Goal: Task Accomplishment & Management: Manage account settings

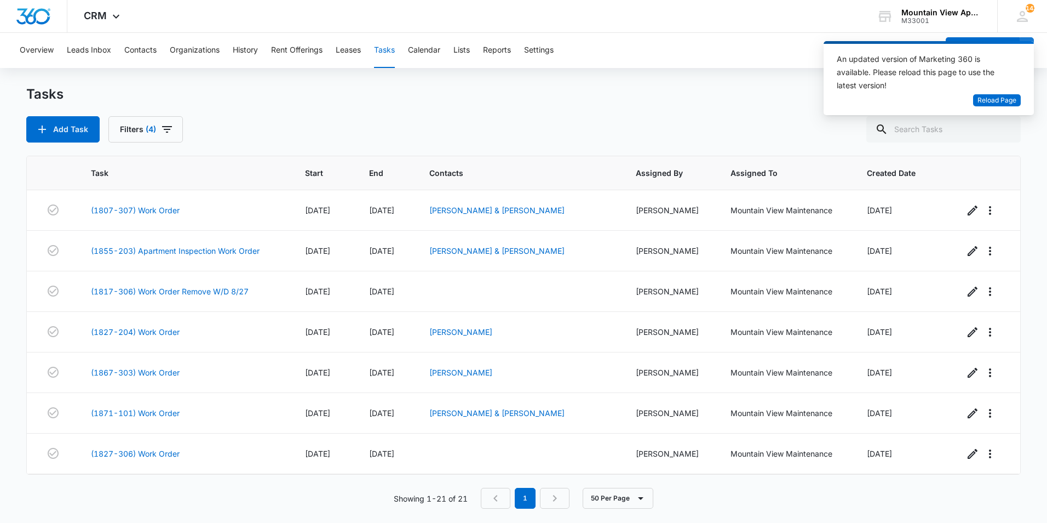
scroll to position [572, 0]
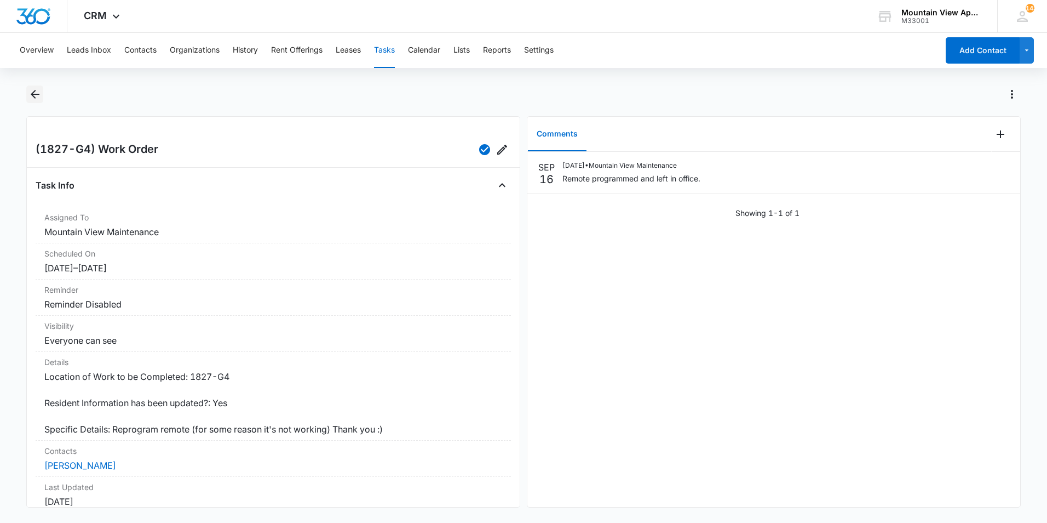
click at [33, 89] on icon "Back" at bounding box center [34, 94] width 13 height 13
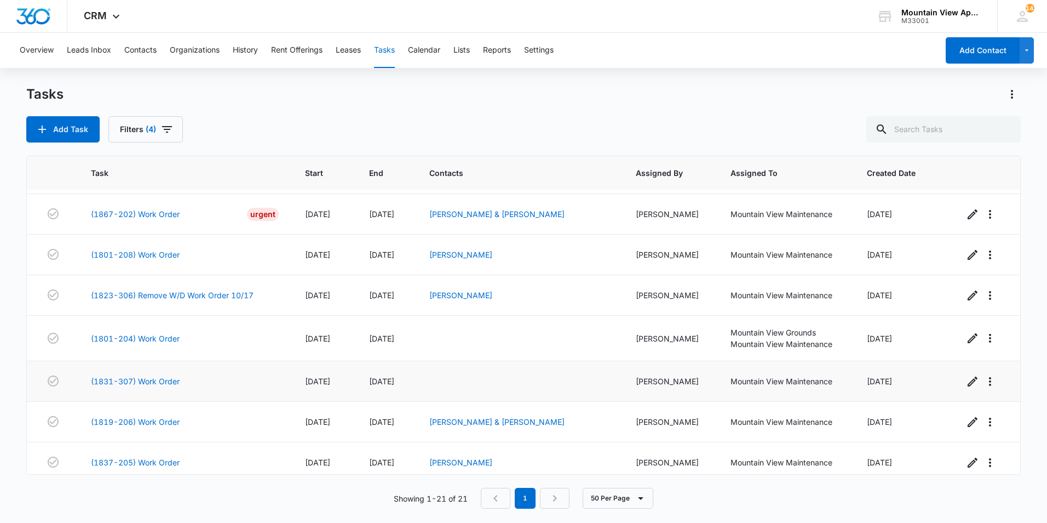
scroll to position [572, 0]
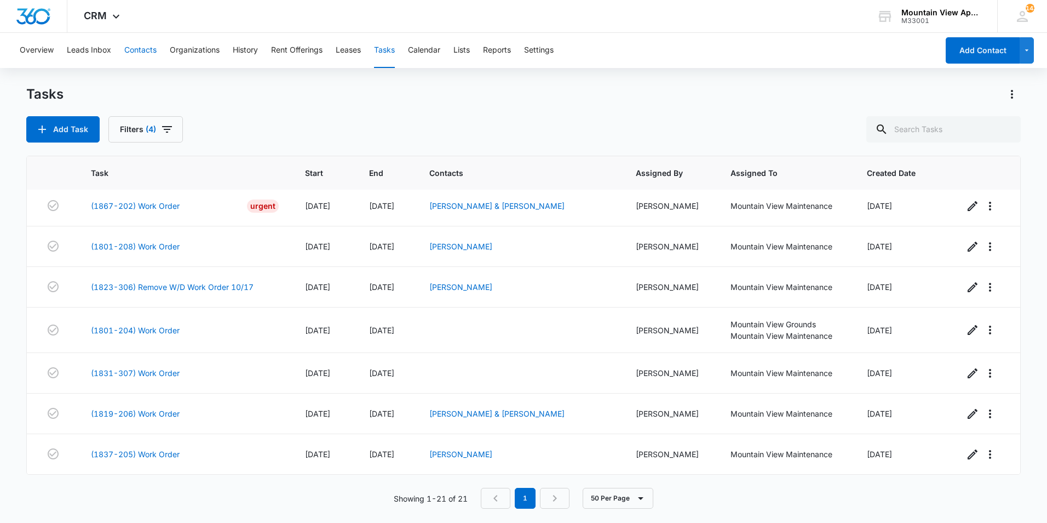
click at [139, 53] on button "Contacts" at bounding box center [140, 50] width 32 height 35
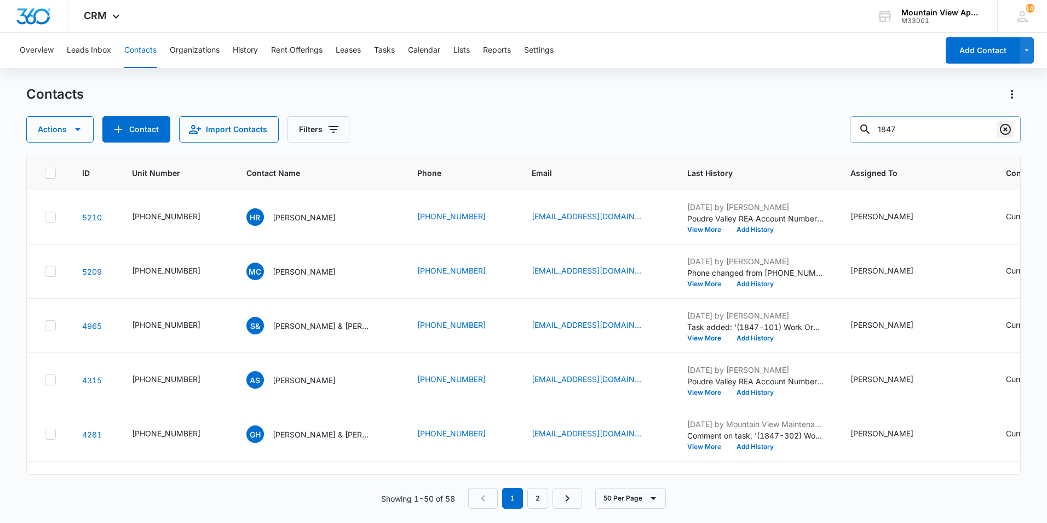
click at [1001, 123] on icon "Clear" at bounding box center [1005, 129] width 13 height 13
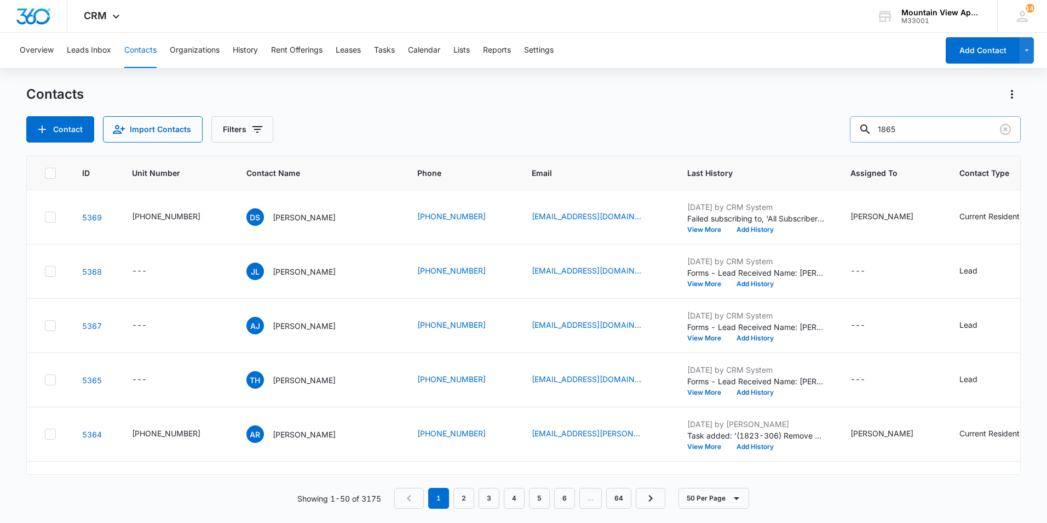
type input "1865"
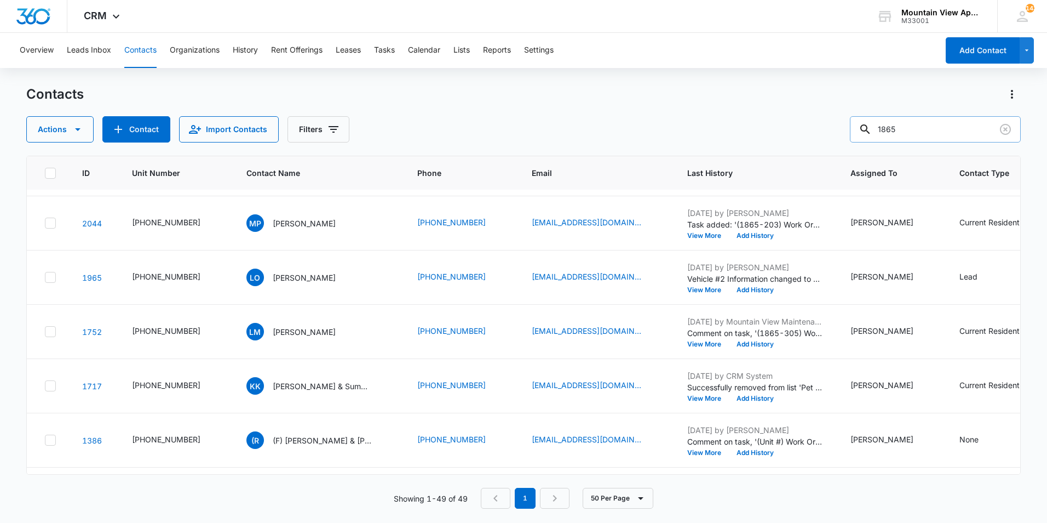
scroll to position [986, 0]
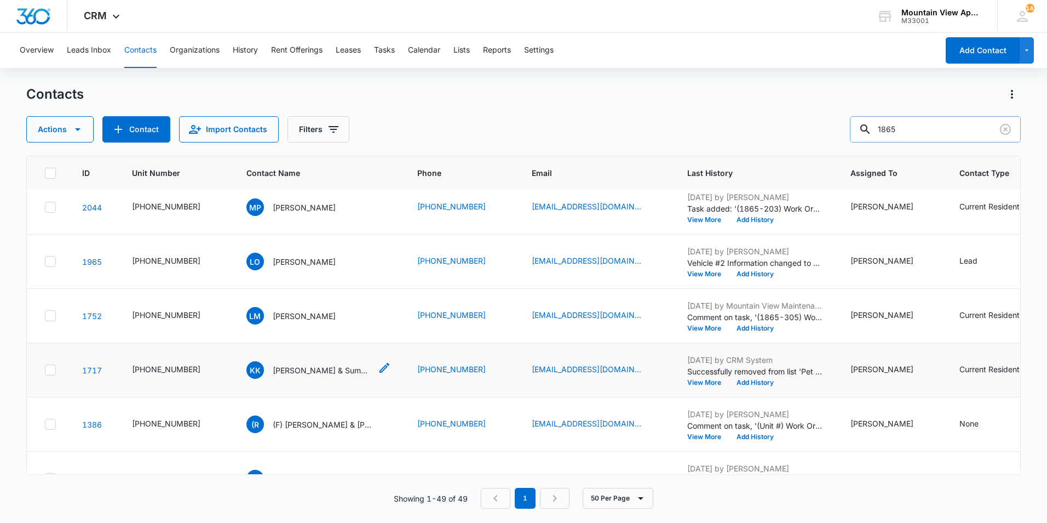
click at [303, 365] on p "Kaden Kloppe & Summer Steele" at bounding box center [322, 370] width 99 height 12
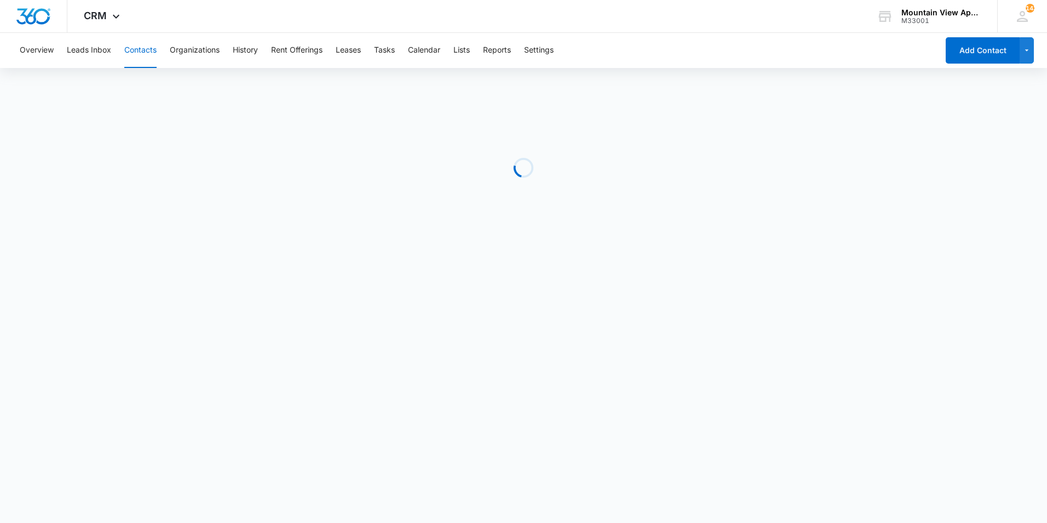
drag, startPoint x: 330, startPoint y: 380, endPoint x: 336, endPoint y: 383, distance: 6.1
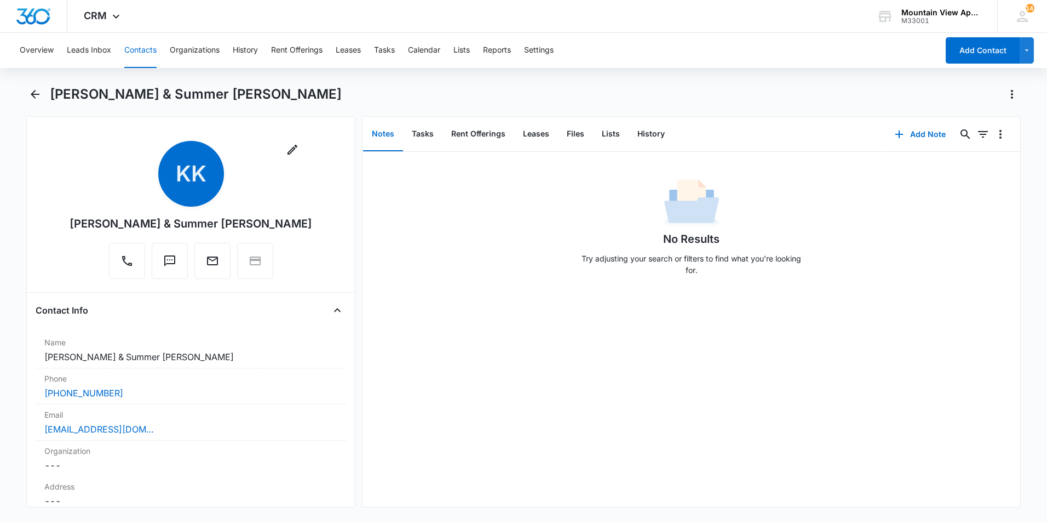
drag, startPoint x: 336, startPoint y: 383, endPoint x: 500, endPoint y: 433, distance: 171.2
click at [500, 433] on div "No Results Try adjusting your search or filters to find what you’re looking for." at bounding box center [692, 329] width 658 height 355
click at [35, 90] on icon "Back" at bounding box center [35, 94] width 9 height 9
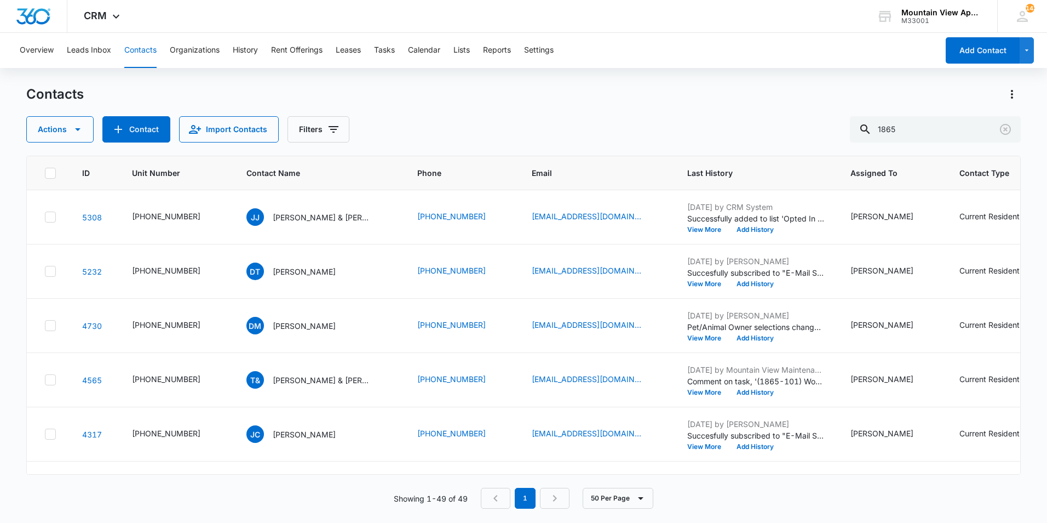
scroll to position [986, 0]
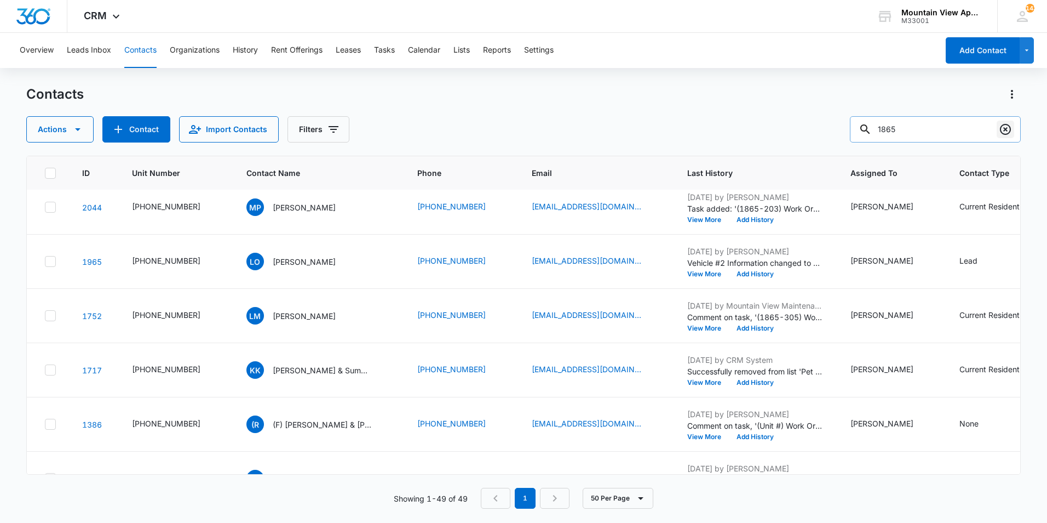
click at [1001, 134] on icon "Clear" at bounding box center [1005, 129] width 13 height 13
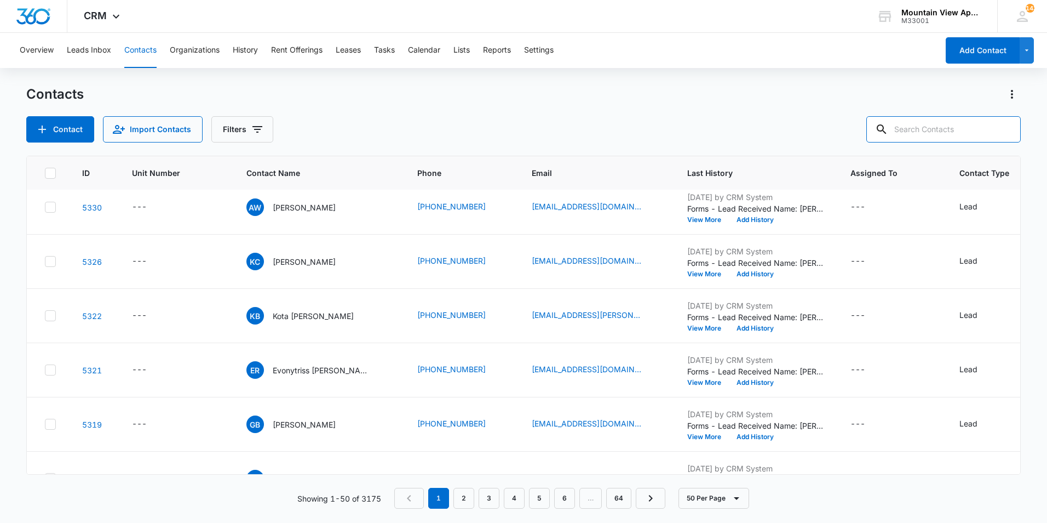
scroll to position [0, 0]
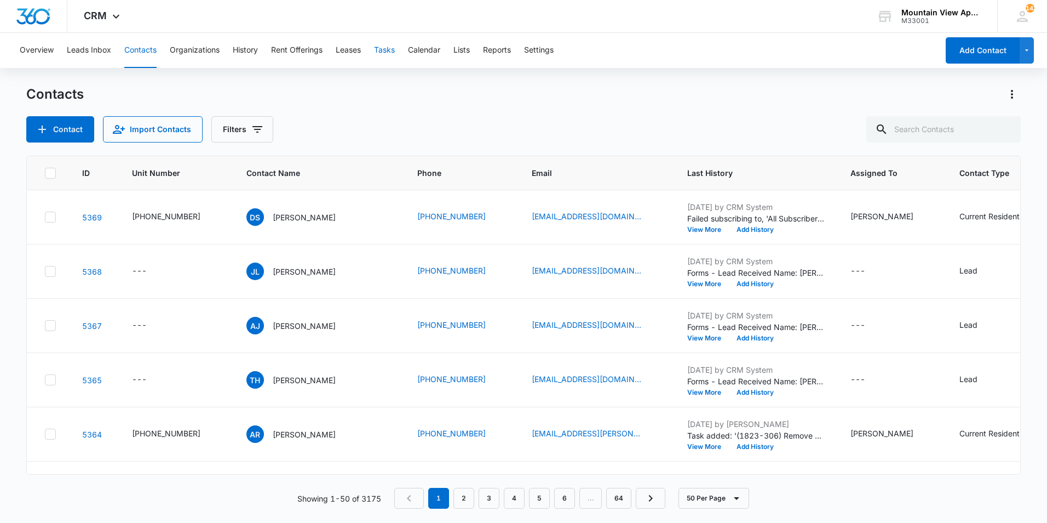
click at [387, 53] on button "Tasks" at bounding box center [384, 50] width 21 height 35
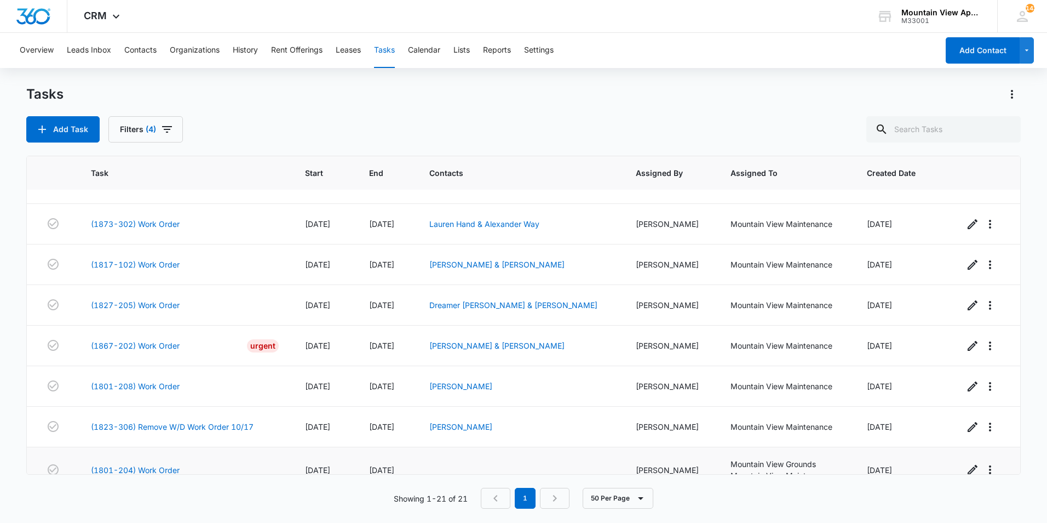
scroll to position [572, 0]
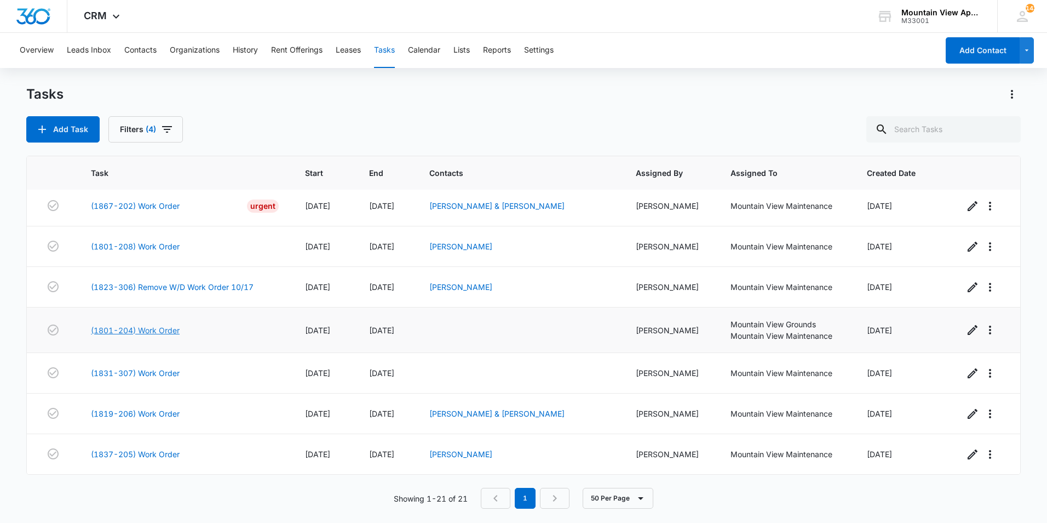
click at [174, 329] on link "(1801-204) Work Order" at bounding box center [135, 330] width 89 height 12
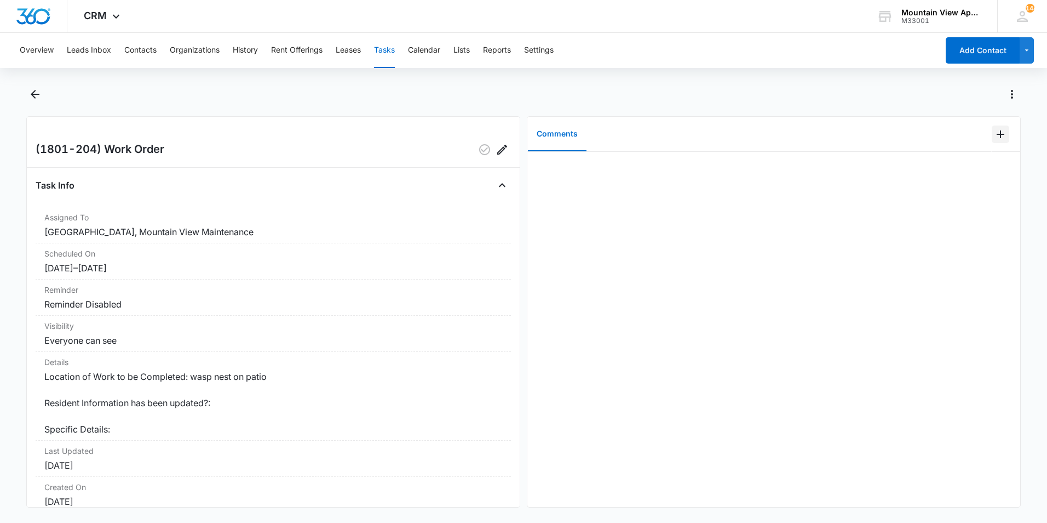
click at [994, 137] on icon "Add Comment" at bounding box center [1000, 134] width 13 height 13
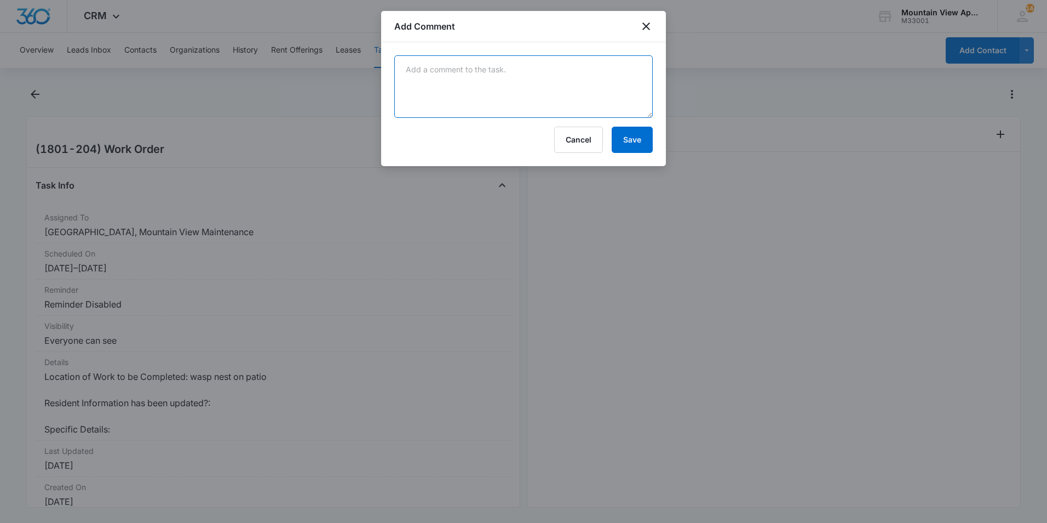
drag, startPoint x: 591, startPoint y: 84, endPoint x: 570, endPoint y: 79, distance: 21.8
click at [591, 83] on textarea at bounding box center [523, 86] width 259 height 62
type textarea "took care of problem no further action required"
click at [628, 136] on button "Save" at bounding box center [632, 140] width 41 height 26
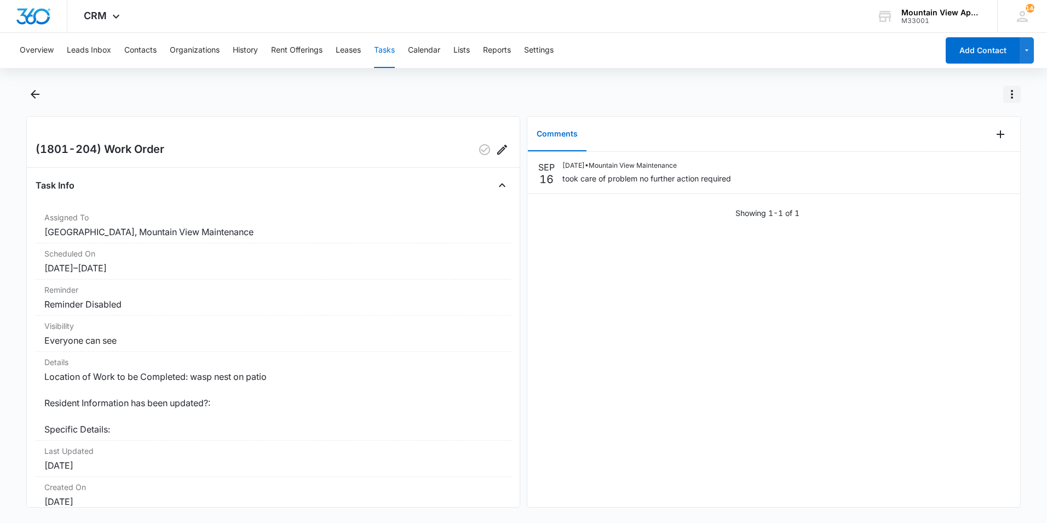
click at [1016, 94] on icon "Actions" at bounding box center [1012, 94] width 13 height 13
click at [999, 139] on button "Mark Complete" at bounding box center [972, 141] width 95 height 16
click at [39, 91] on icon "Back" at bounding box center [34, 94] width 13 height 13
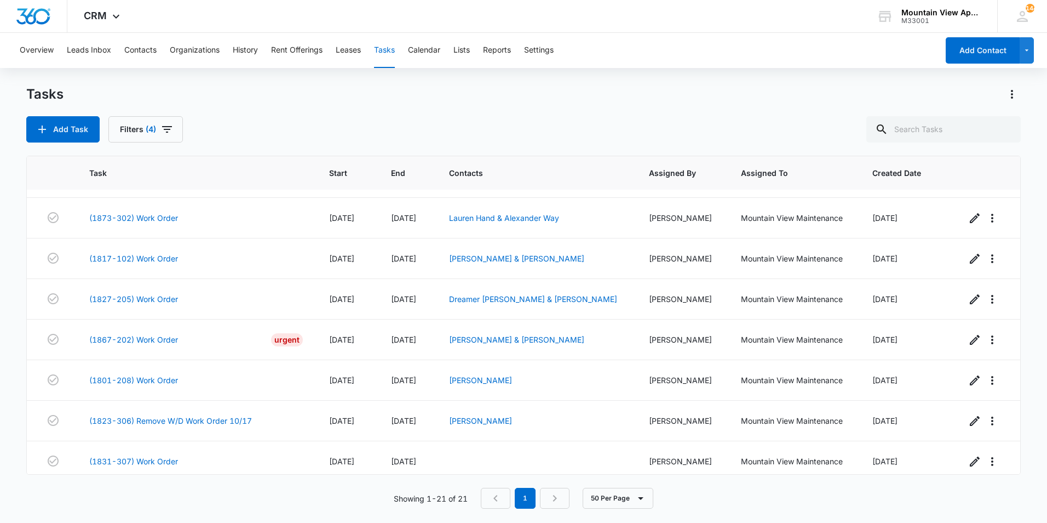
scroll to position [567, 0]
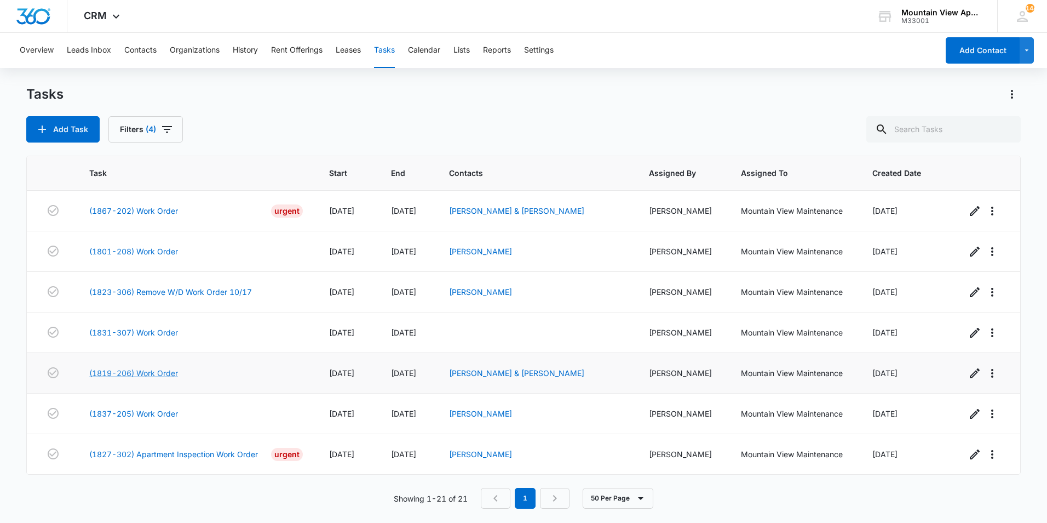
click at [157, 372] on link "(1819-206) Work Order" at bounding box center [133, 373] width 89 height 12
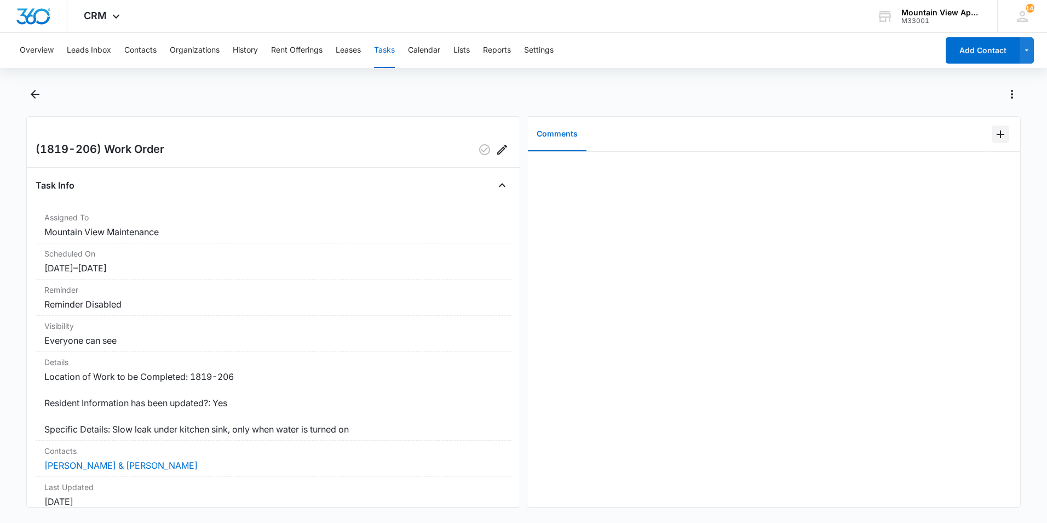
click at [997, 134] on icon "Add Comment" at bounding box center [1001, 134] width 8 height 8
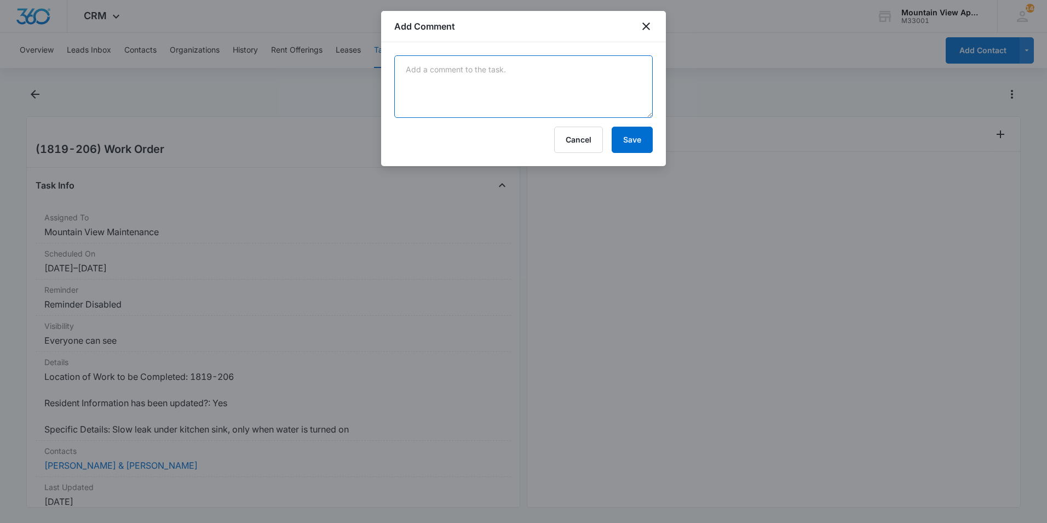
click at [540, 95] on textarea at bounding box center [523, 86] width 259 height 62
type textarea "f"
type textarea "Fixed leak for now no further action needed"
click at [640, 137] on button "Save" at bounding box center [632, 140] width 41 height 26
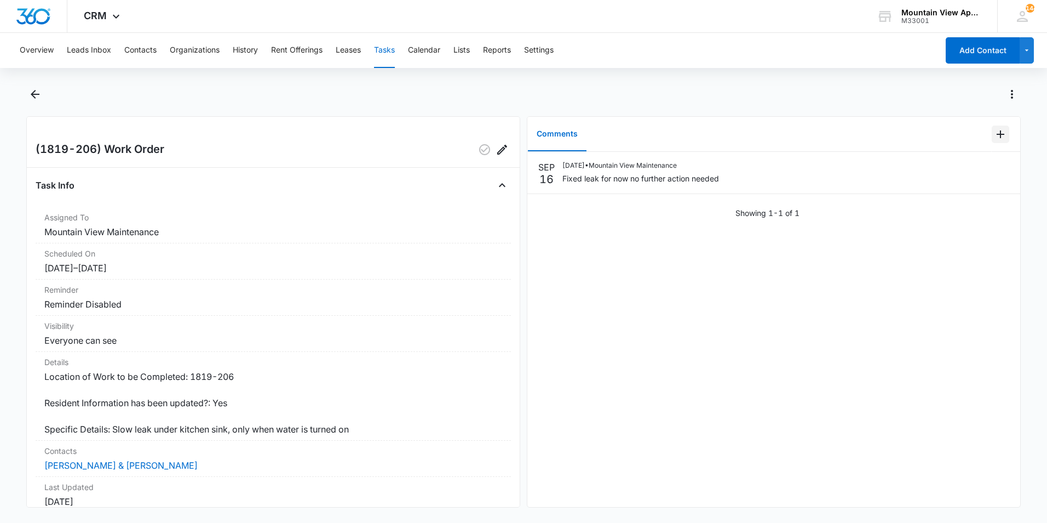
click at [997, 135] on icon "Add Comment" at bounding box center [1000, 134] width 13 height 13
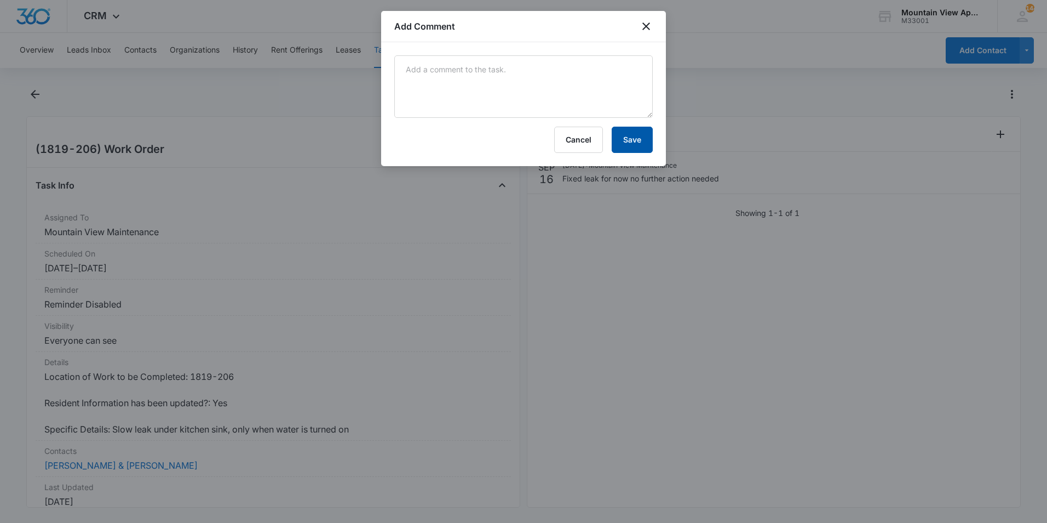
click at [634, 136] on button "Save" at bounding box center [632, 140] width 41 height 26
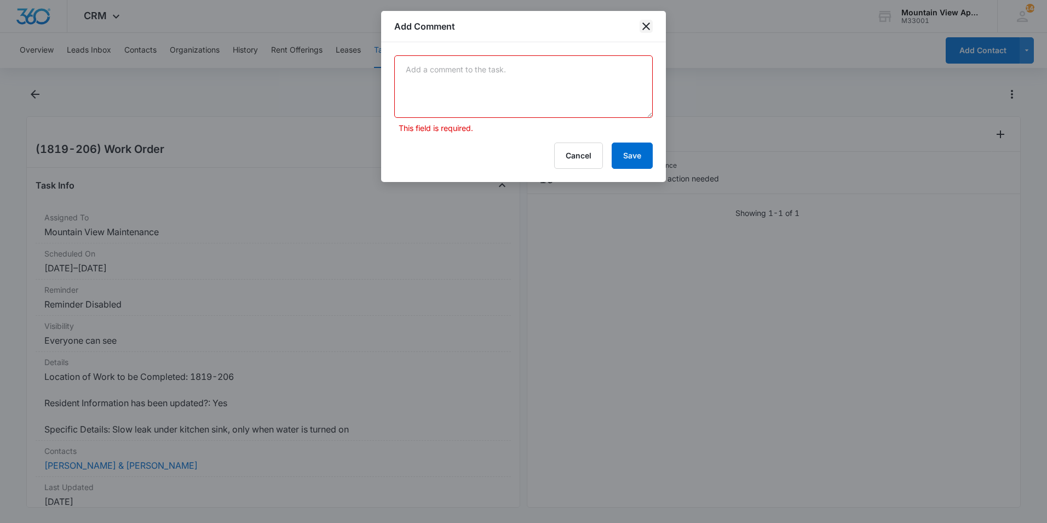
click at [651, 30] on icon "close" at bounding box center [646, 26] width 13 height 13
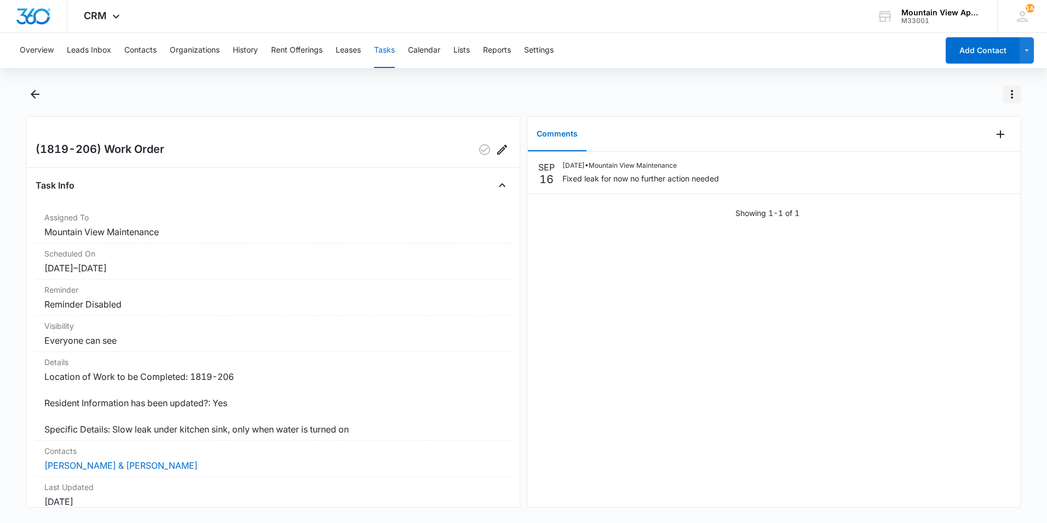
click at [1012, 95] on icon "Actions" at bounding box center [1012, 94] width 2 height 9
click at [961, 141] on div "Mark Complete" at bounding box center [966, 141] width 56 height 8
click at [36, 96] on icon "Back" at bounding box center [34, 94] width 13 height 13
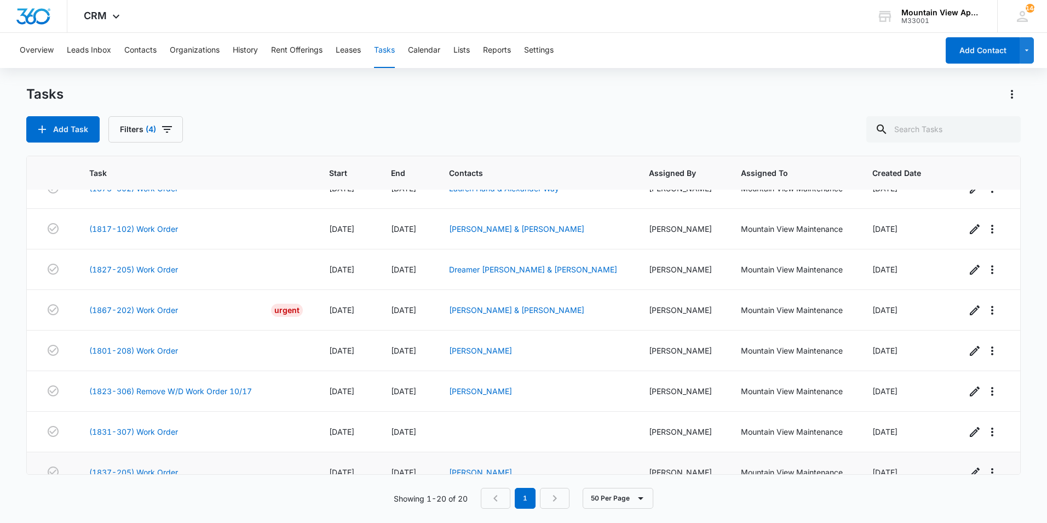
scroll to position [526, 0]
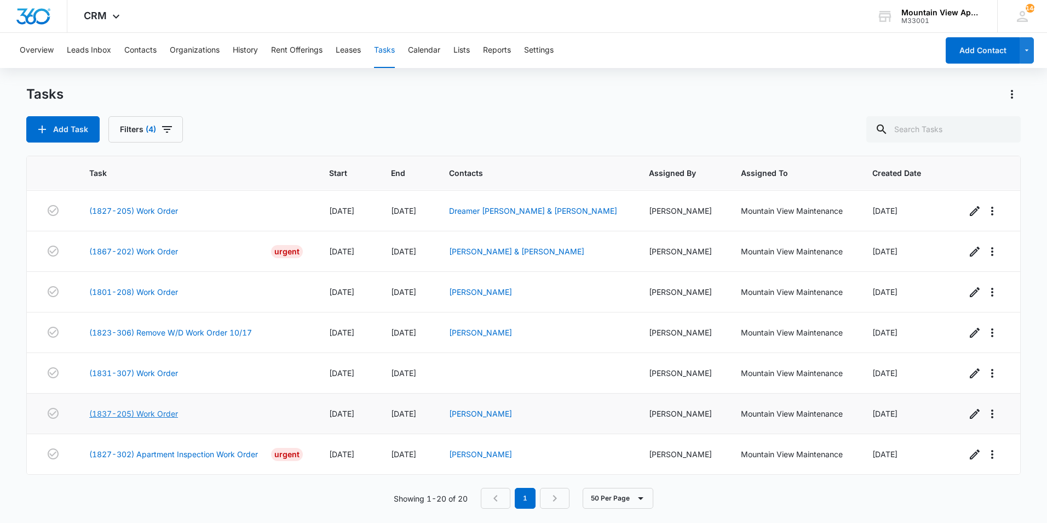
click at [126, 412] on link "(1837-205) Work Order" at bounding box center [133, 414] width 89 height 12
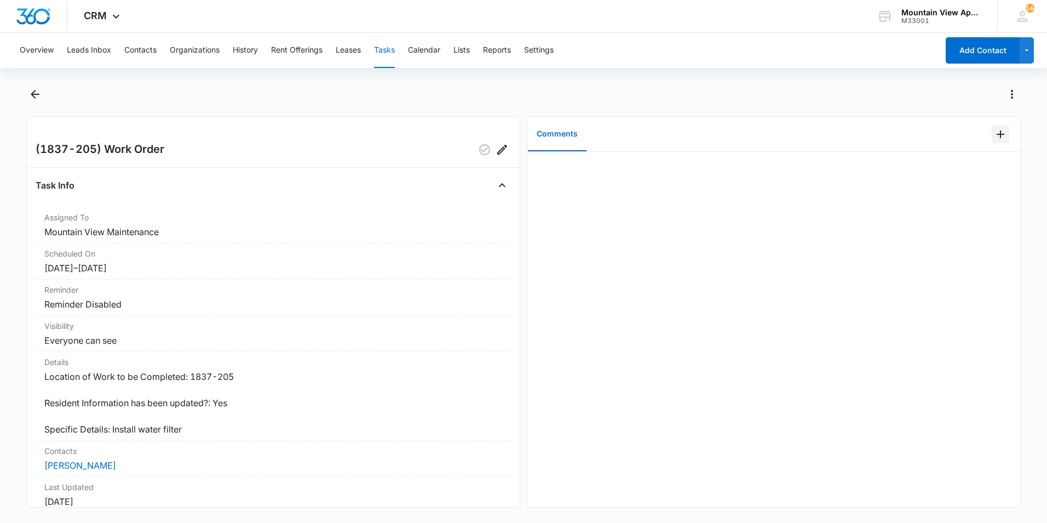
click at [994, 137] on icon "Add Comment" at bounding box center [1000, 134] width 13 height 13
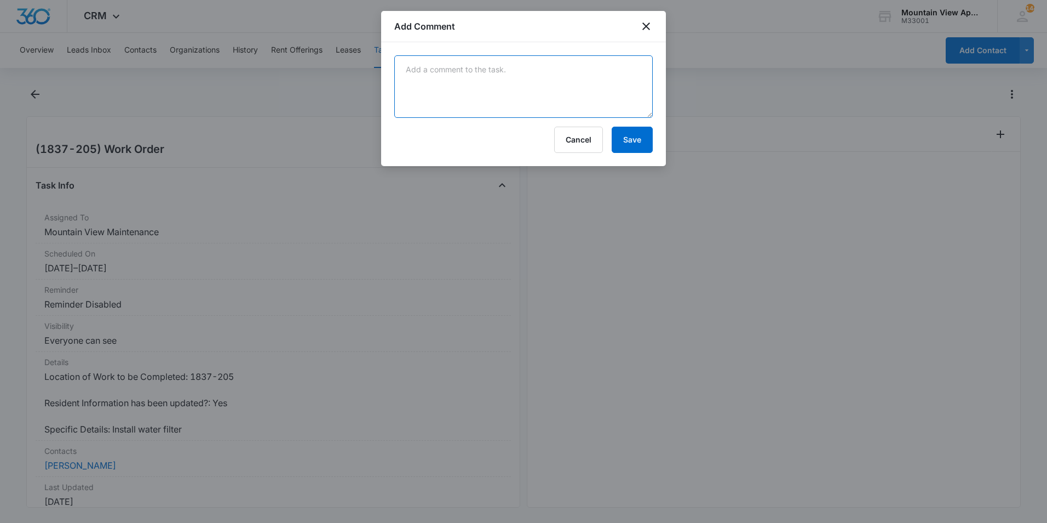
click at [452, 97] on textarea at bounding box center [523, 86] width 259 height 62
type textarea "Installed new water filter"
click at [640, 142] on button "Save" at bounding box center [632, 140] width 41 height 26
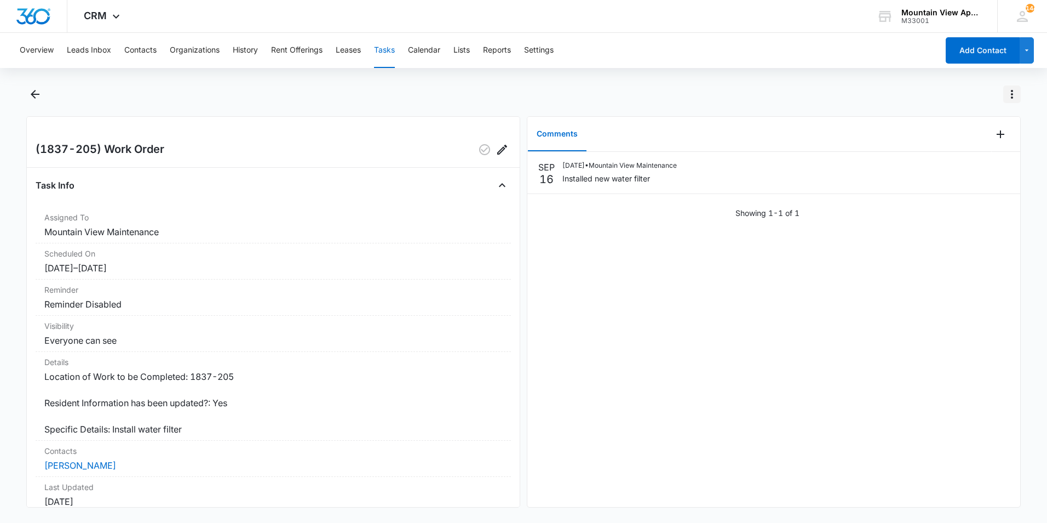
click at [1012, 96] on icon "Actions" at bounding box center [1012, 94] width 13 height 13
click at [983, 141] on div "Mark Complete" at bounding box center [966, 141] width 56 height 8
click at [35, 96] on icon "Back" at bounding box center [34, 94] width 13 height 13
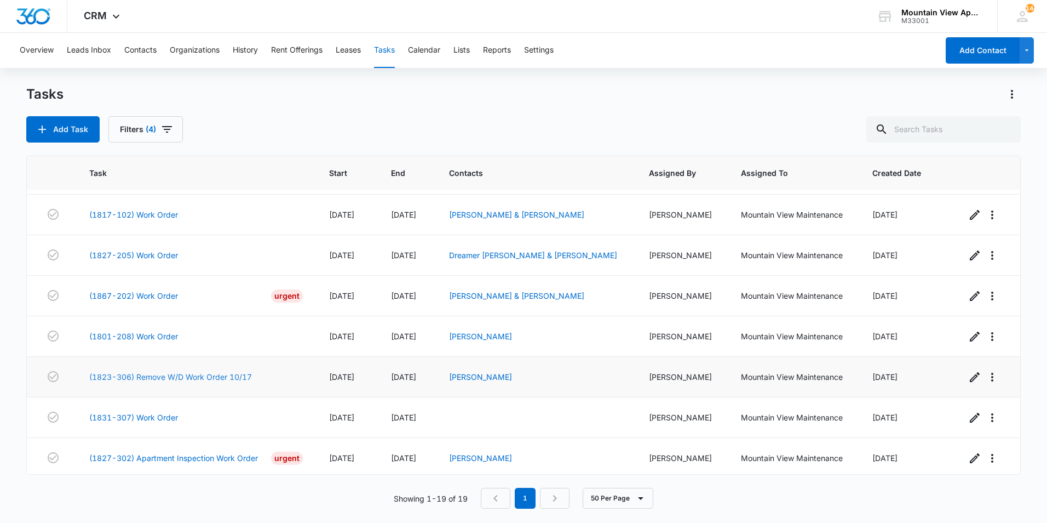
scroll to position [486, 0]
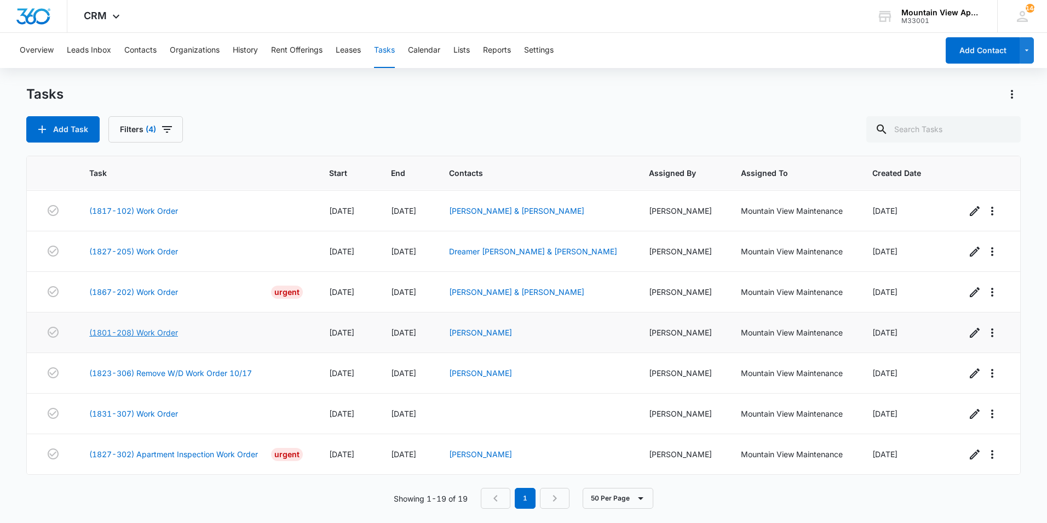
click at [132, 332] on link "(1801-208) Work Order" at bounding box center [133, 332] width 89 height 12
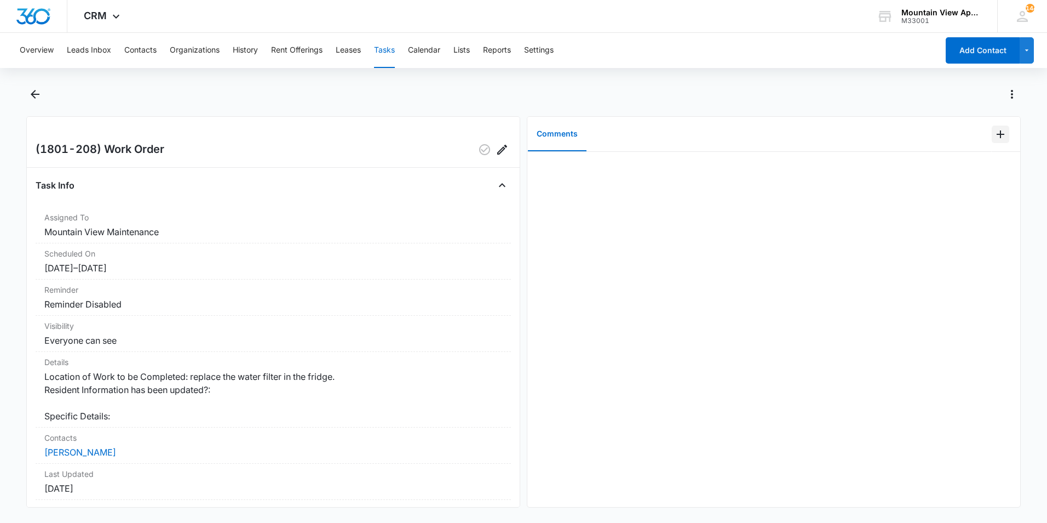
click at [995, 135] on icon "Add Comment" at bounding box center [1000, 134] width 13 height 13
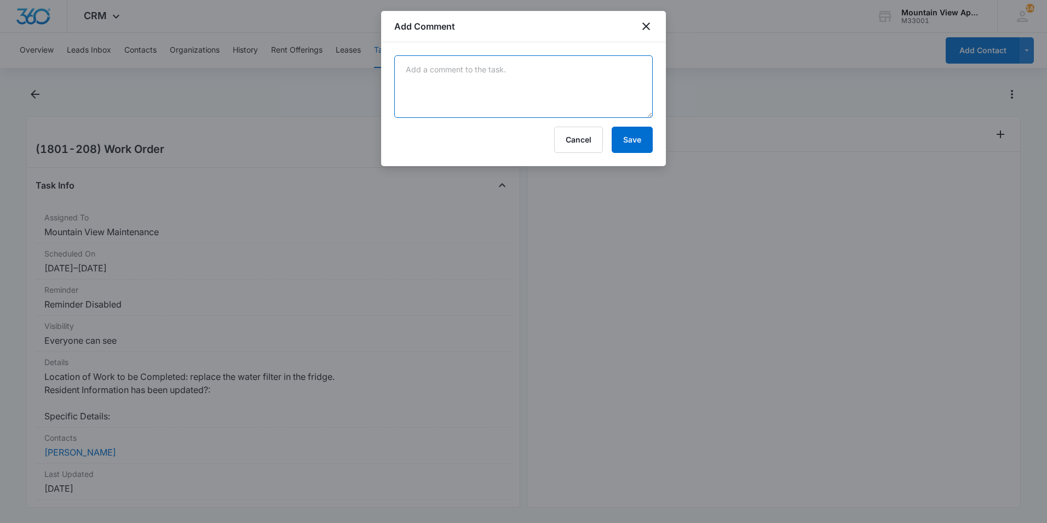
click at [554, 91] on textarea at bounding box center [523, 86] width 259 height 62
type textarea "Tenant found a cheaper water filter on line and will replace it himself"
click at [630, 139] on button "Save" at bounding box center [632, 140] width 41 height 26
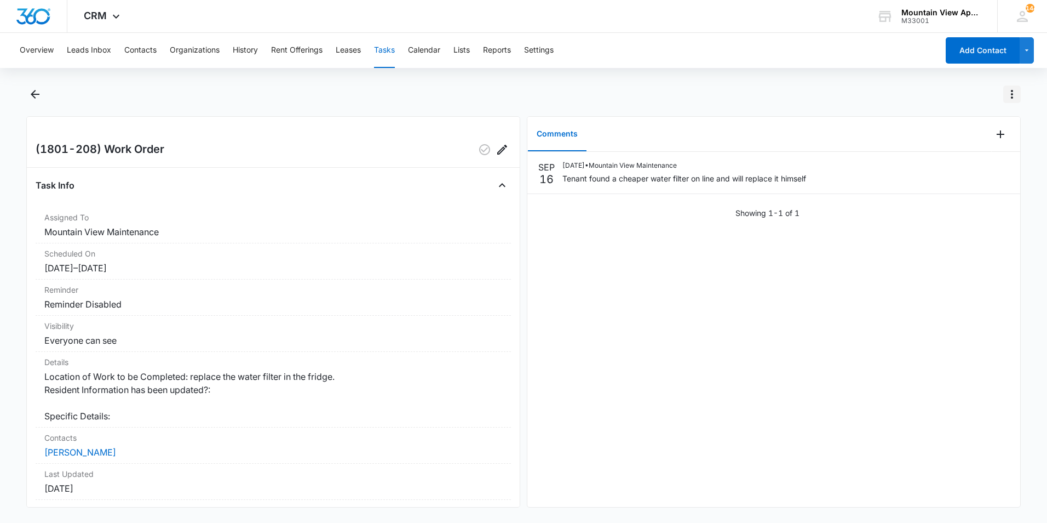
click at [1017, 94] on icon "Actions" at bounding box center [1012, 94] width 13 height 13
click at [988, 145] on div "Mark Complete" at bounding box center [966, 141] width 56 height 8
click at [37, 93] on icon "Back" at bounding box center [34, 94] width 13 height 13
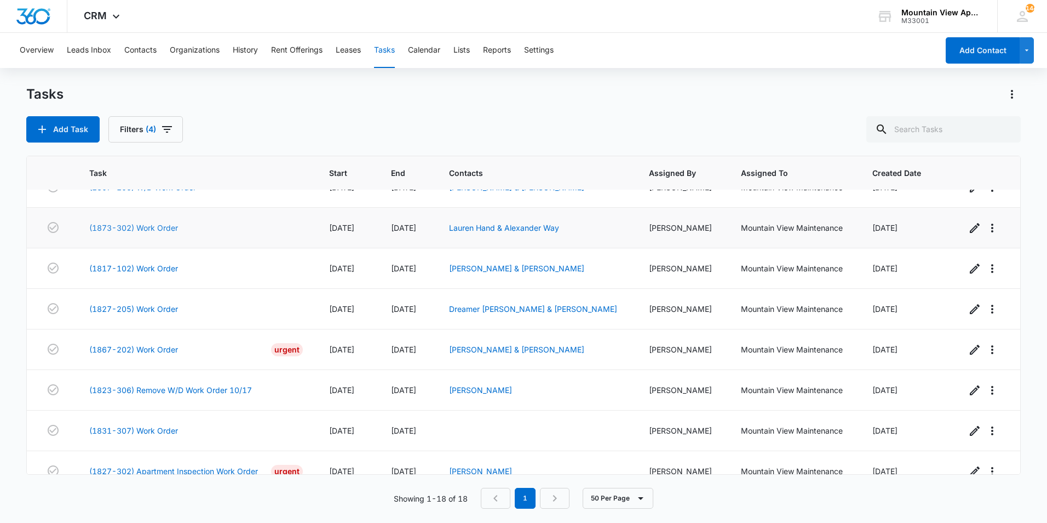
scroll to position [445, 0]
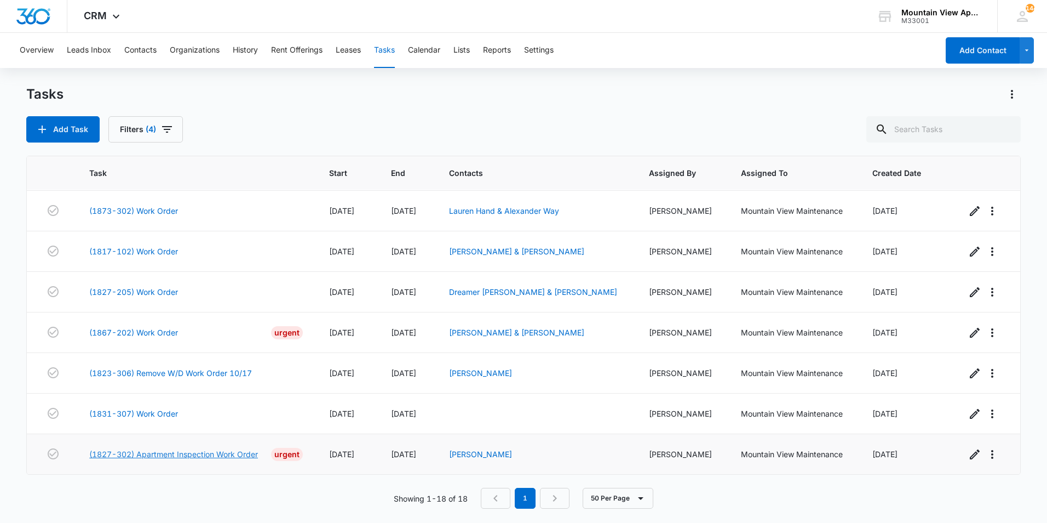
click at [237, 454] on link "(1827-302) Apartment Inspection Work Order" at bounding box center [173, 454] width 169 height 12
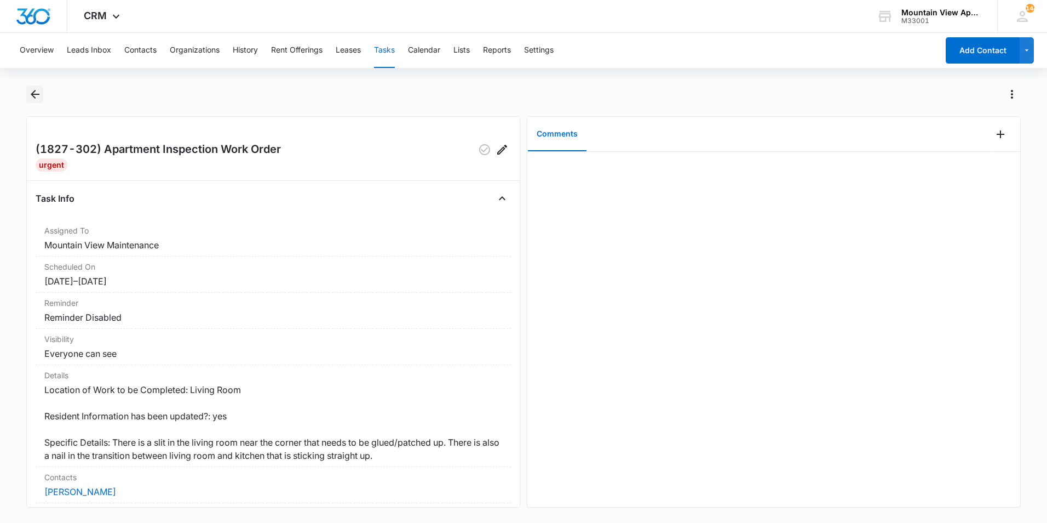
click at [36, 93] on icon "Back" at bounding box center [34, 94] width 13 height 13
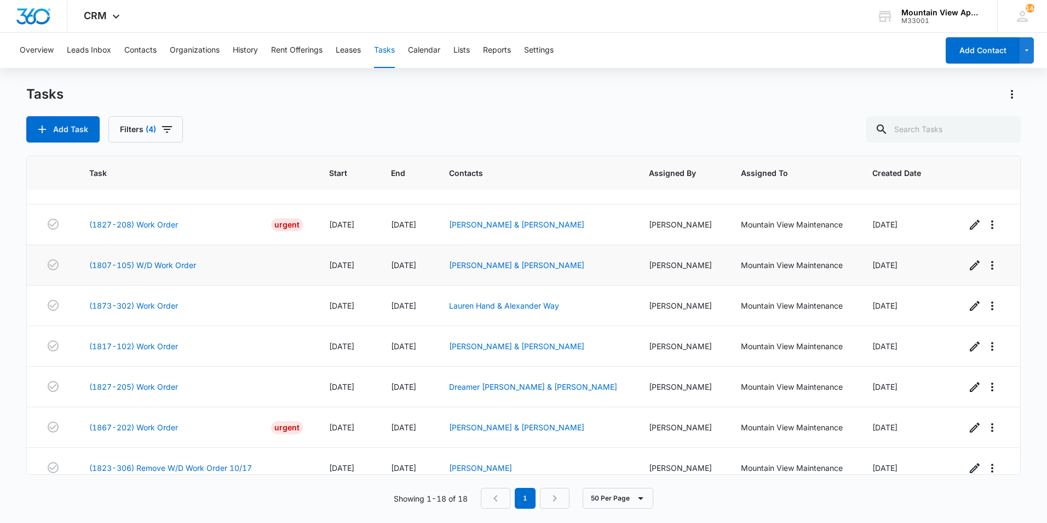
scroll to position [445, 0]
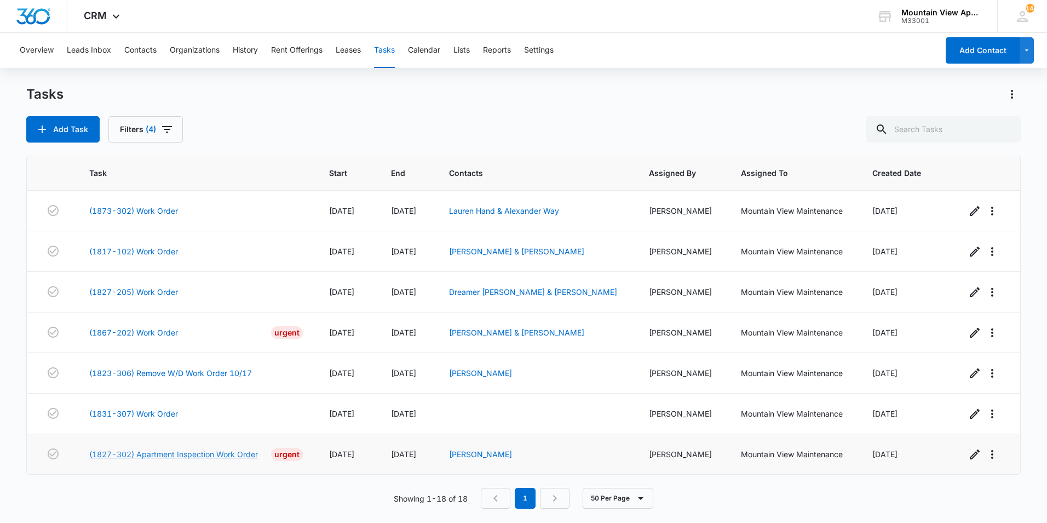
click at [117, 453] on link "(1827-302) Apartment Inspection Work Order" at bounding box center [173, 454] width 169 height 12
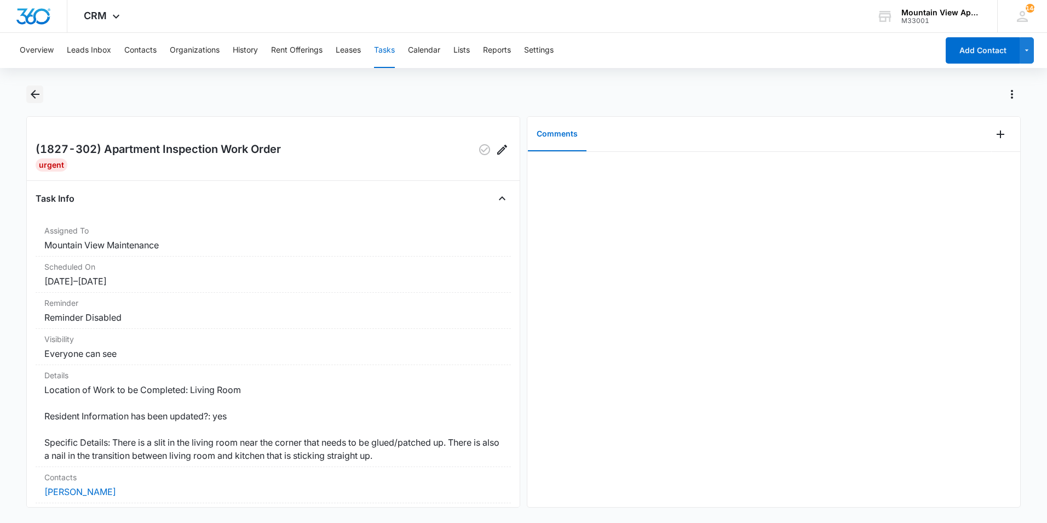
click at [36, 95] on icon "Back" at bounding box center [34, 94] width 13 height 13
